Goal: Task Accomplishment & Management: Use online tool/utility

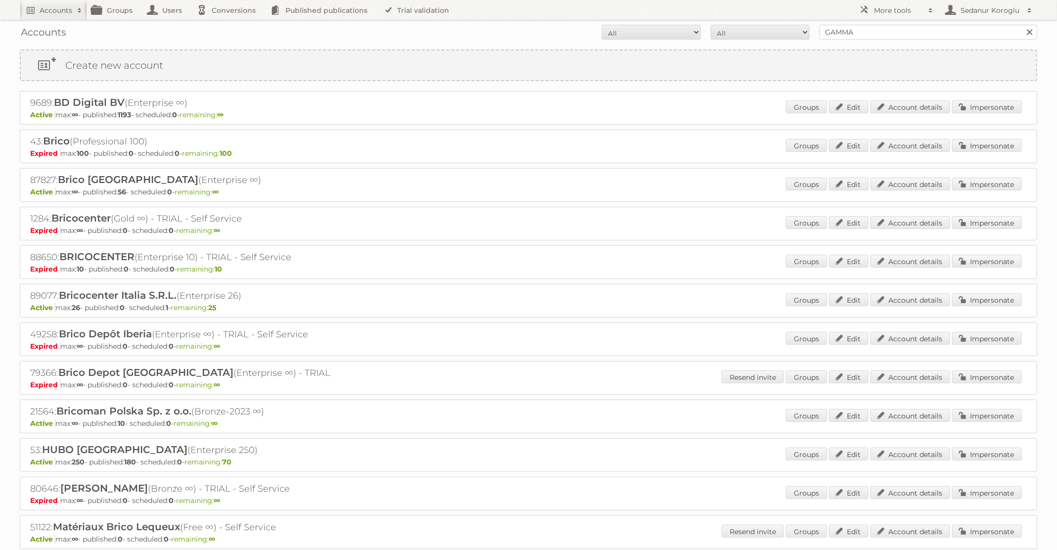
type input "GAMMA"
click at [1022, 25] on input "Search" at bounding box center [1029, 32] width 15 height 15
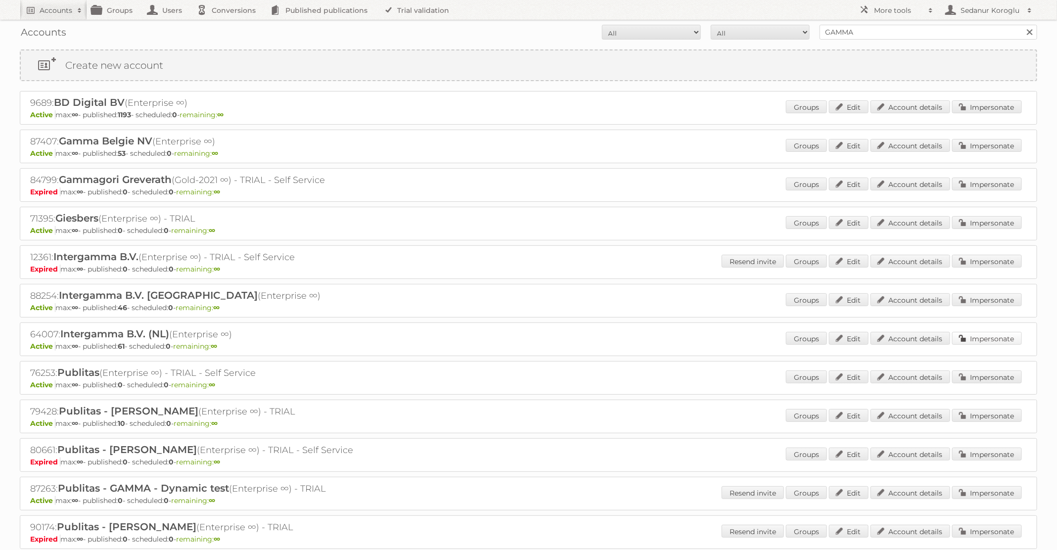
click at [980, 339] on link "Impersonate" at bounding box center [987, 338] width 70 height 13
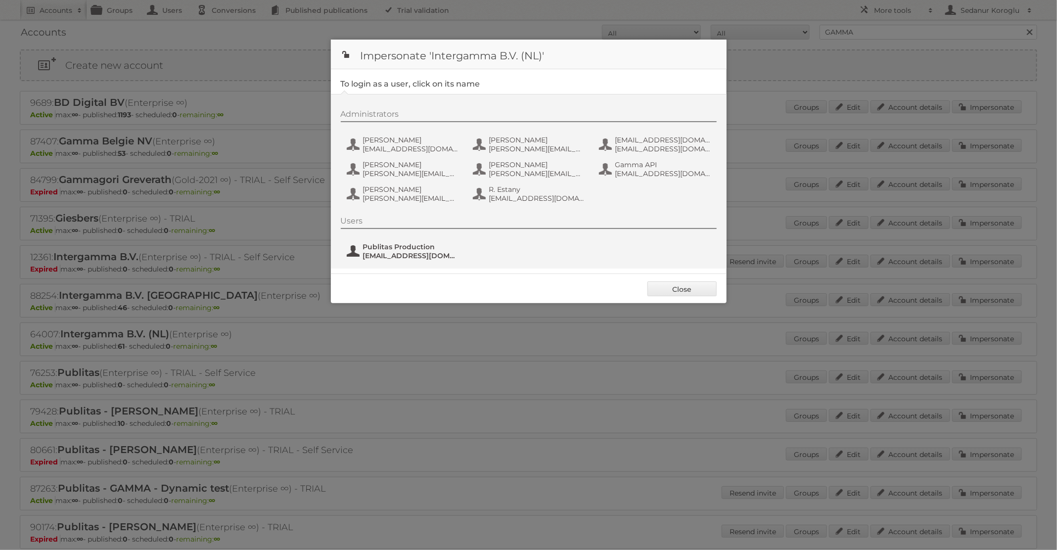
click at [383, 252] on span "fs+gamma@publitas.com" at bounding box center [411, 255] width 96 height 9
